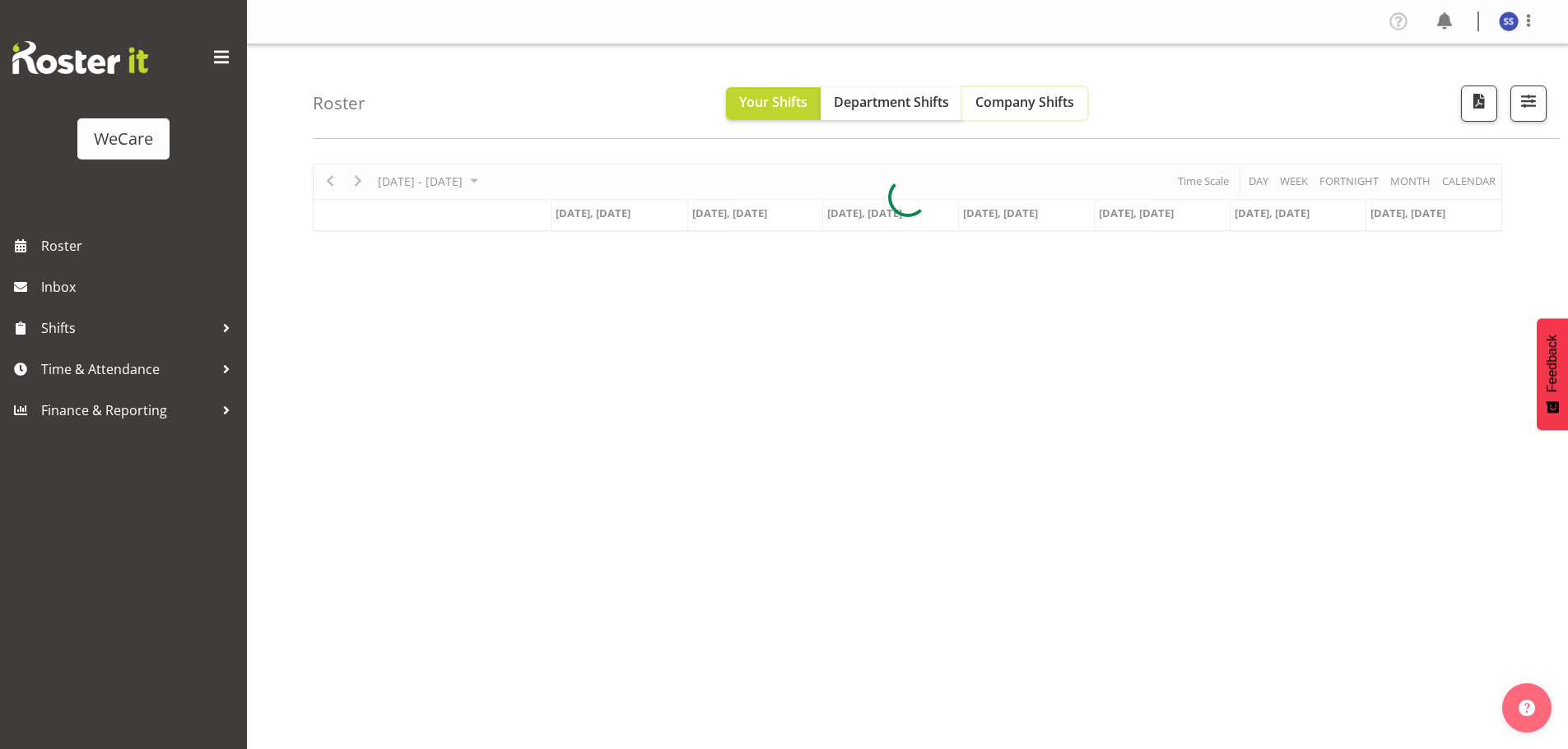
click at [1006, 103] on span "Company Shifts" at bounding box center [1024, 102] width 99 height 19
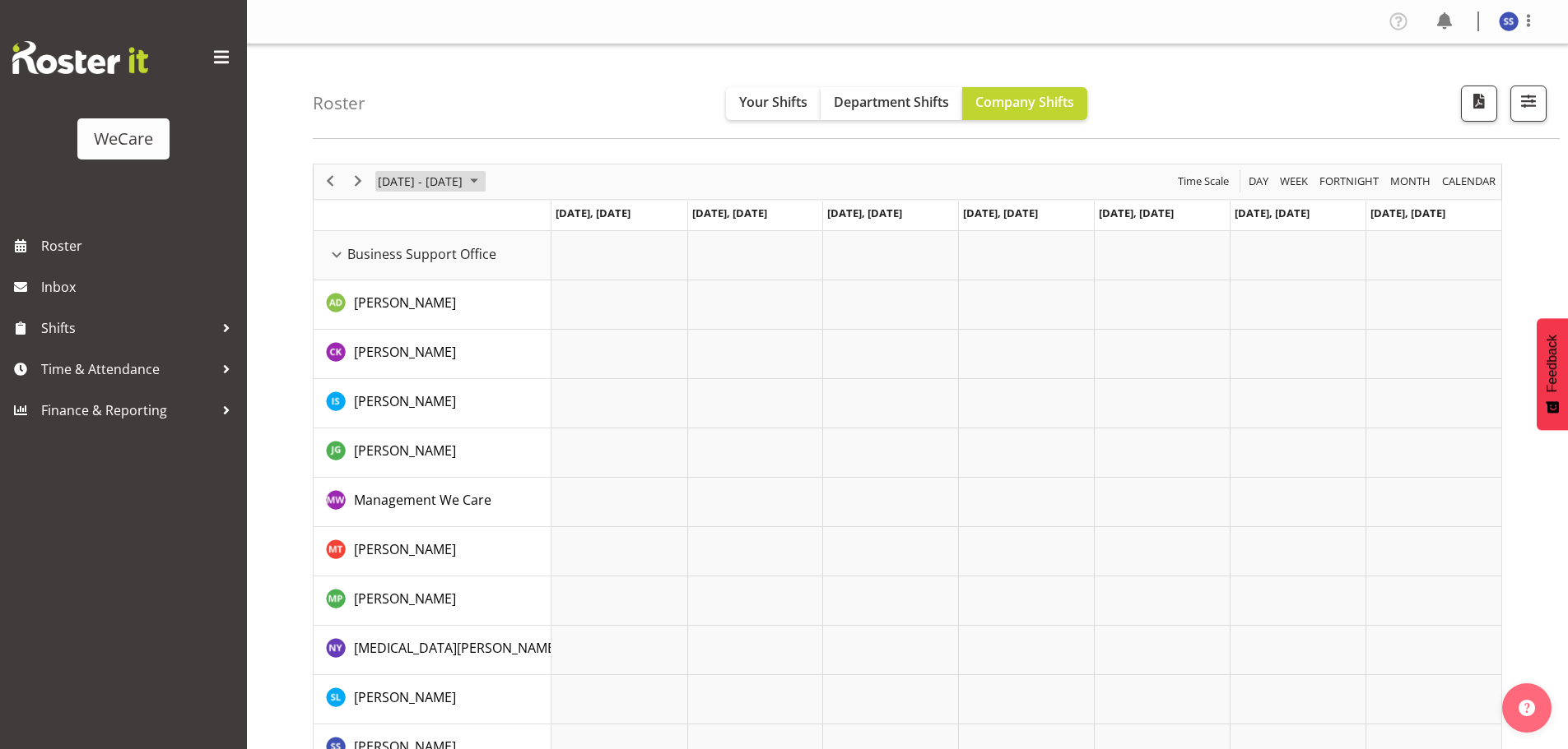
click at [483, 181] on span "June 2024" at bounding box center [473, 181] width 19 height 20
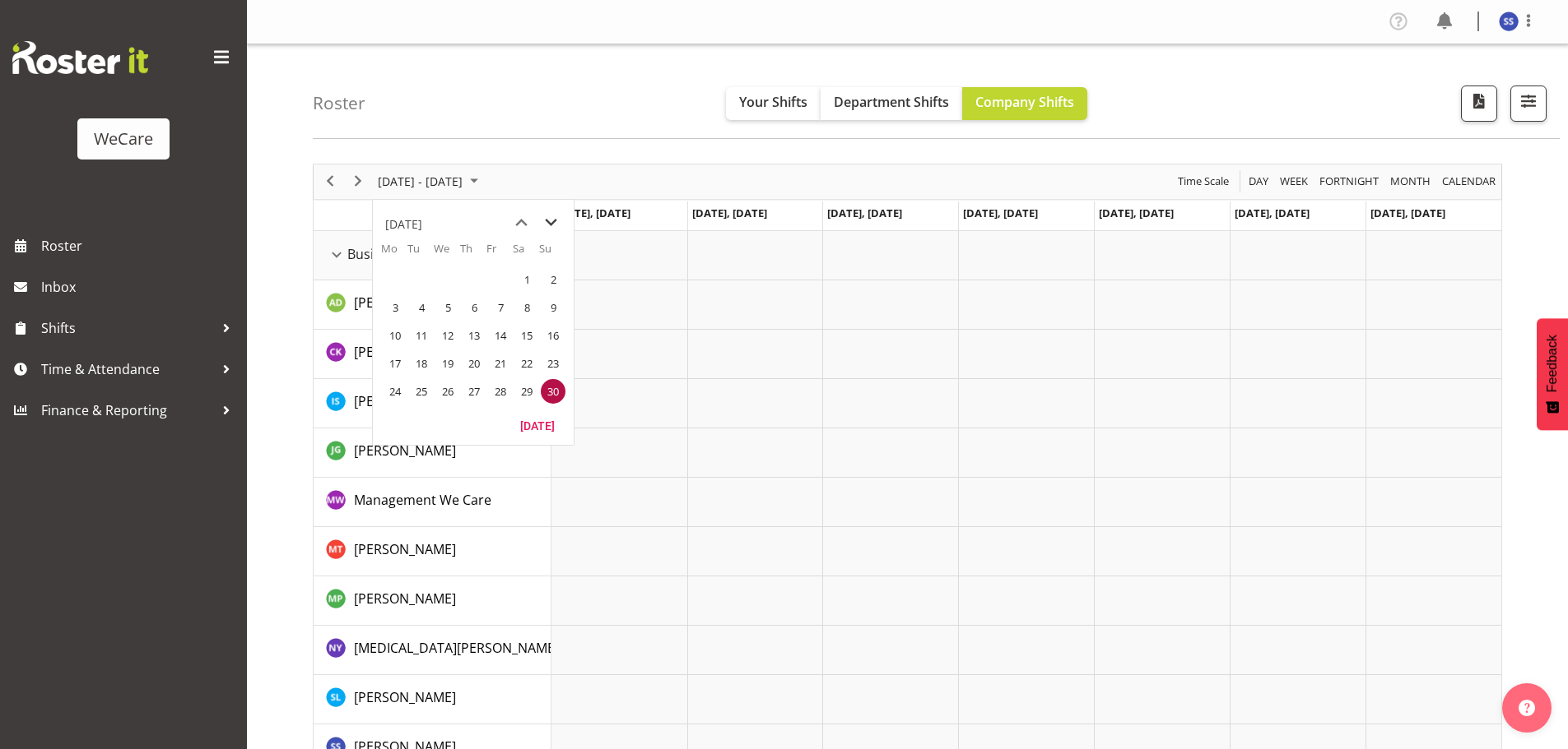
click at [556, 223] on span "next month" at bounding box center [550, 223] width 29 height 30
click at [556, 222] on span "next month" at bounding box center [550, 223] width 29 height 30
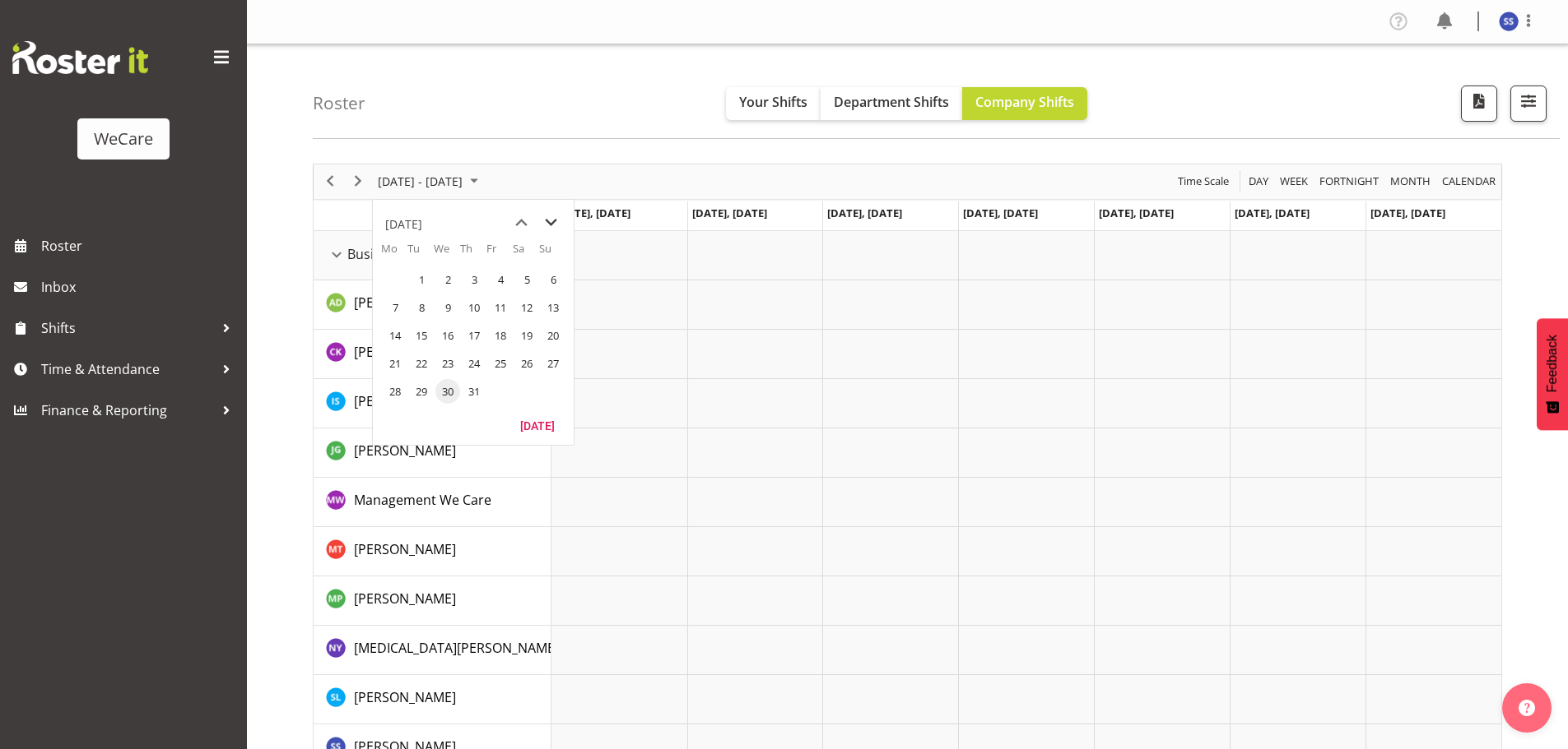
click at [0, 0] on div "Timeline Week of June 30, 2024" at bounding box center [0, 0] width 0 height 0
click at [556, 222] on td "[DATE], [DATE]" at bounding box center [619, 217] width 136 height 30
click at [483, 178] on span "June 2024" at bounding box center [473, 181] width 19 height 20
click at [543, 218] on span "next month" at bounding box center [550, 223] width 29 height 30
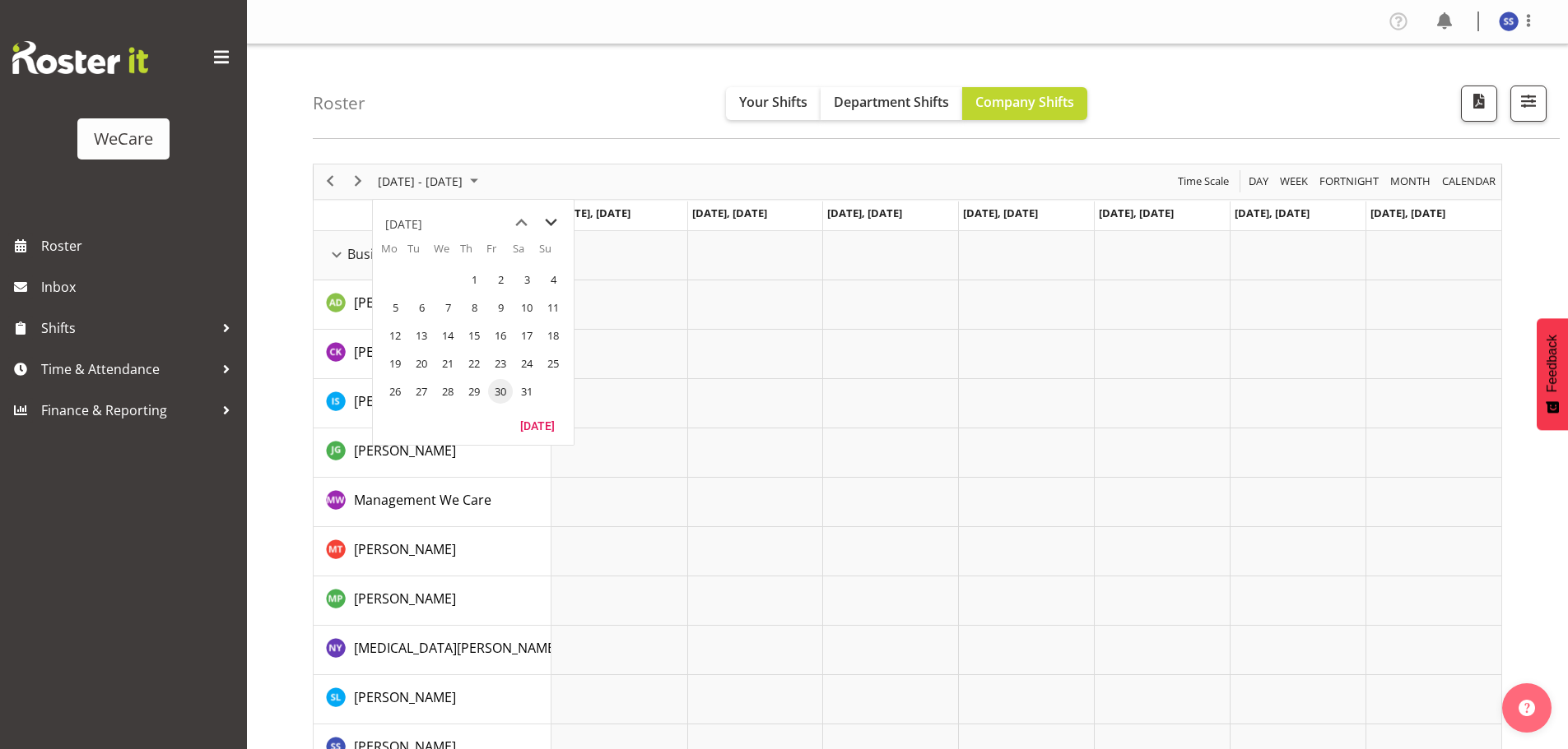
click at [543, 218] on span "next month" at bounding box center [550, 223] width 29 height 30
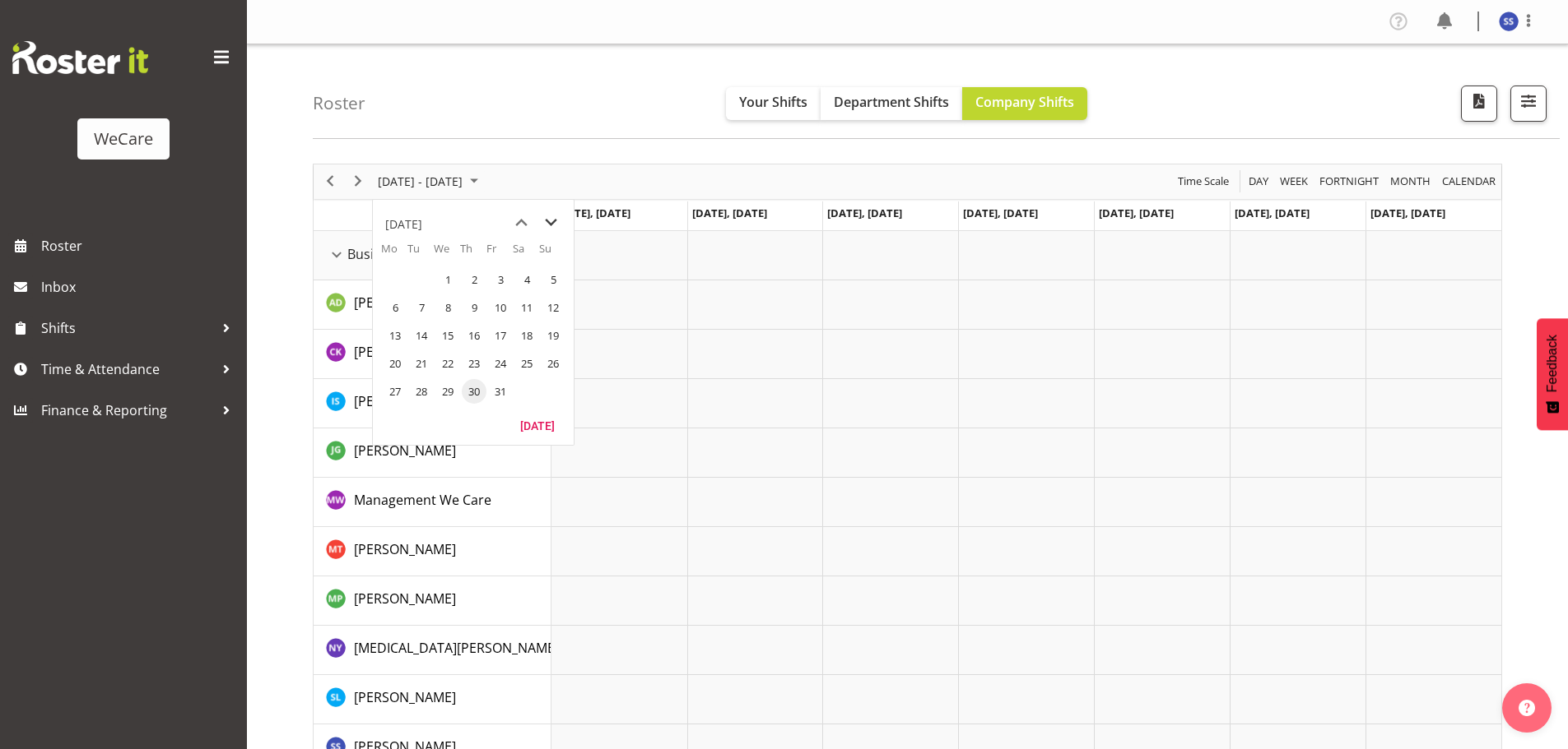
click at [543, 218] on span "next month" at bounding box center [550, 223] width 29 height 30
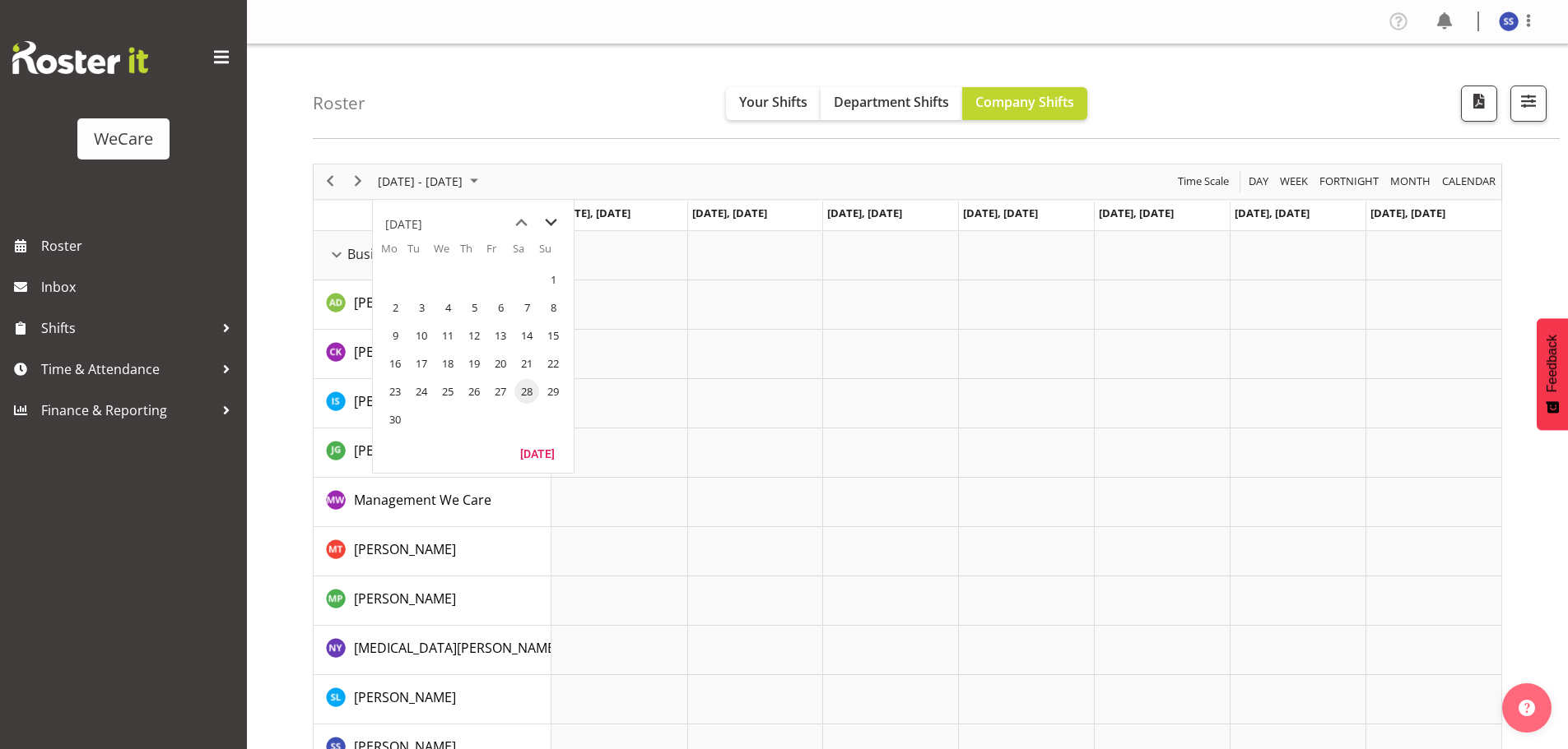
click at [543, 218] on span "next month" at bounding box center [550, 223] width 29 height 30
click at [390, 330] on span "11" at bounding box center [395, 335] width 25 height 25
